Goal: Task Accomplishment & Management: Manage account settings

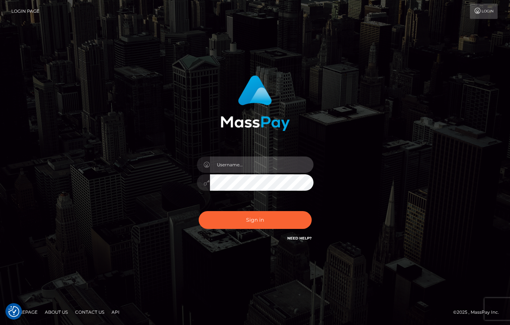
click at [258, 163] on input "text" at bounding box center [262, 165] width 104 height 16
type input "[PERSON_NAME]"
click at [281, 211] on div "Sign in Need Help?" at bounding box center [255, 223] width 128 height 32
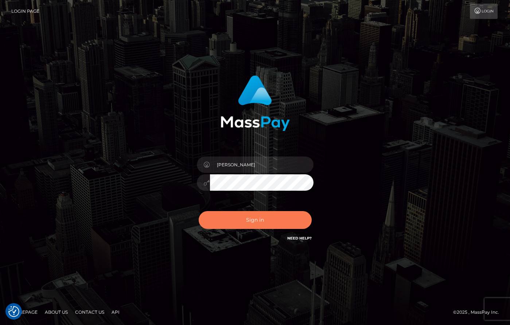
click at [281, 214] on button "Sign in" at bounding box center [255, 220] width 113 height 18
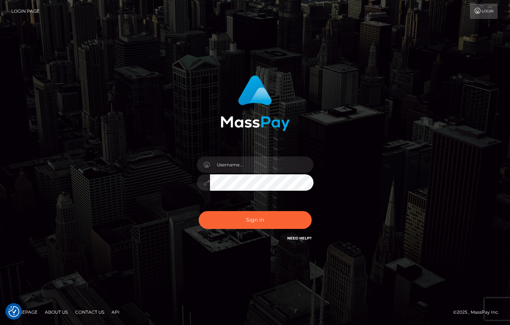
click at [254, 156] on div at bounding box center [255, 179] width 128 height 56
click at [252, 167] on input "text" at bounding box center [262, 165] width 104 height 16
type input "[PERSON_NAME]"
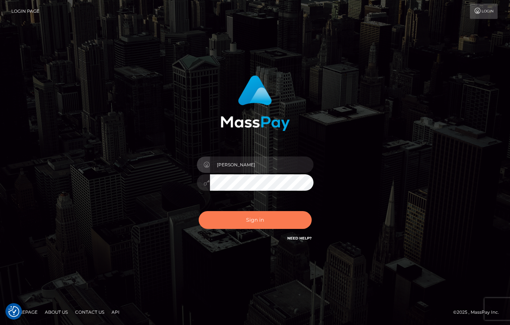
click at [296, 221] on button "Sign in" at bounding box center [255, 220] width 113 height 18
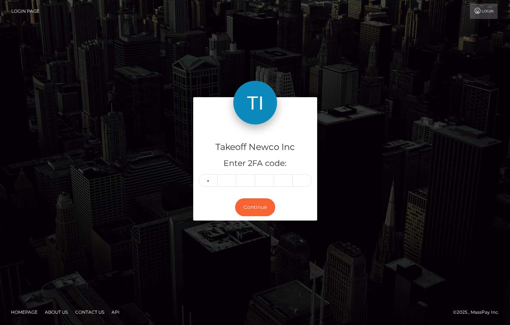
type input "2"
type input "0"
type input "6"
type input "3"
type input "4"
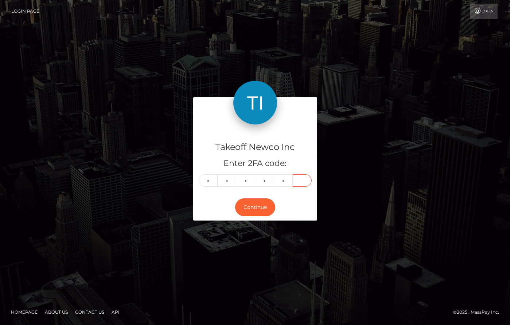
type input "9"
